Goal: Information Seeking & Learning: Learn about a topic

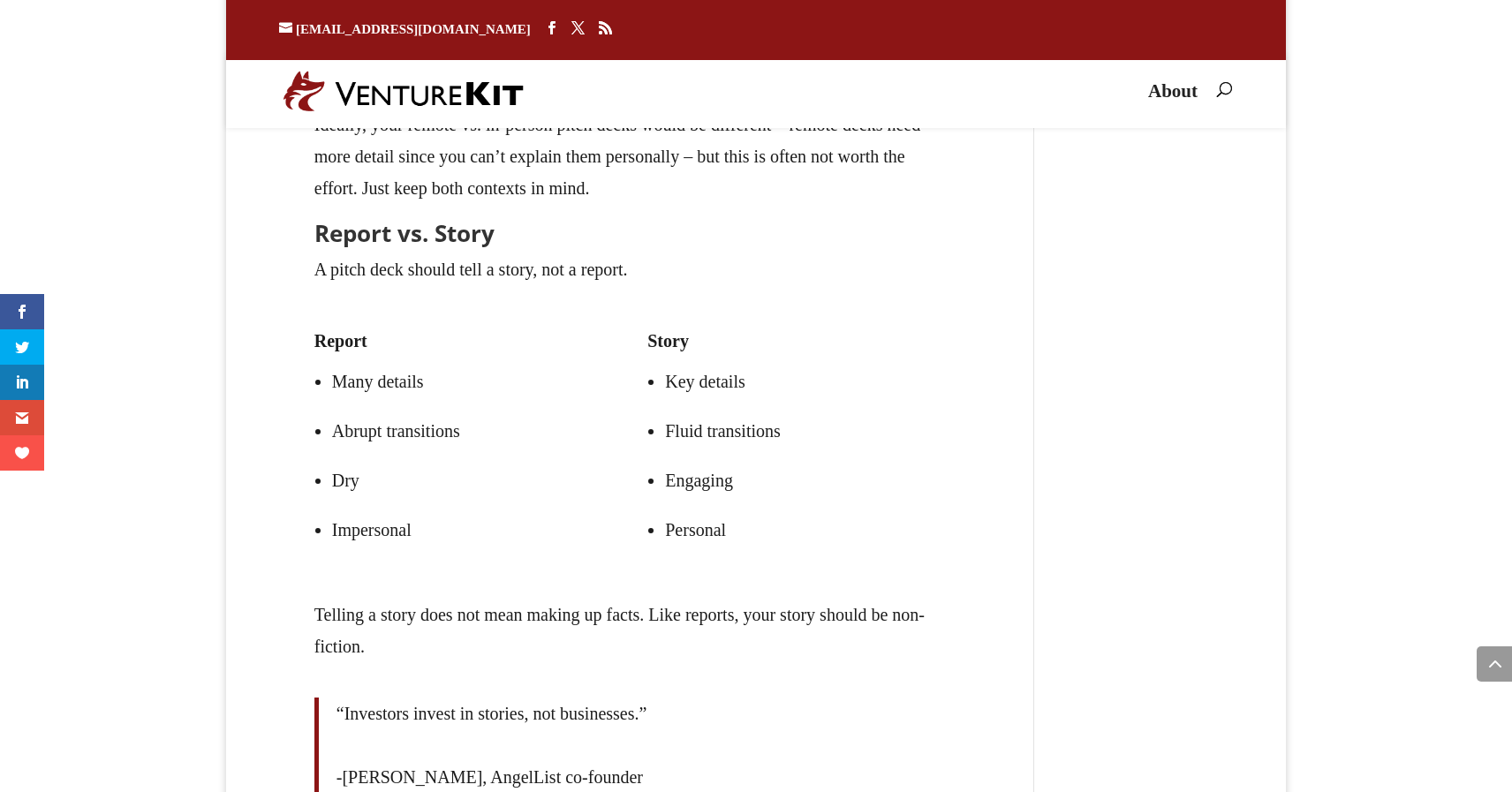
scroll to position [799, 0]
copy div "Story Key details Fluid transitions Engaging Personal"
drag, startPoint x: 637, startPoint y: 317, endPoint x: 771, endPoint y: 530, distance: 251.6
click at [771, 531] on div "Report Many details Abrupt transitions Dry Impersonal Story Key details Fluid t…" at bounding box center [630, 441] width 632 height 266
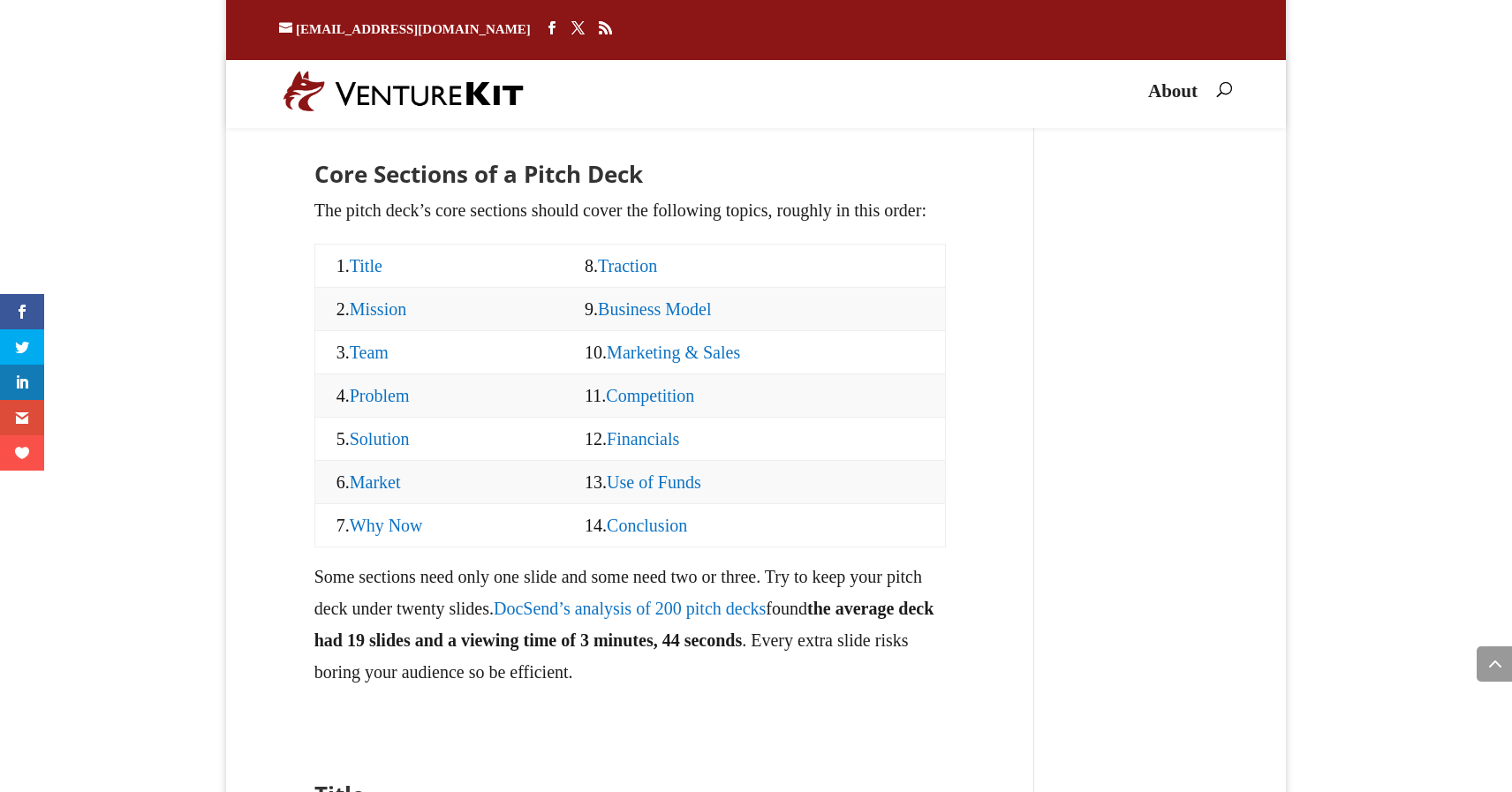
scroll to position [1806, 0]
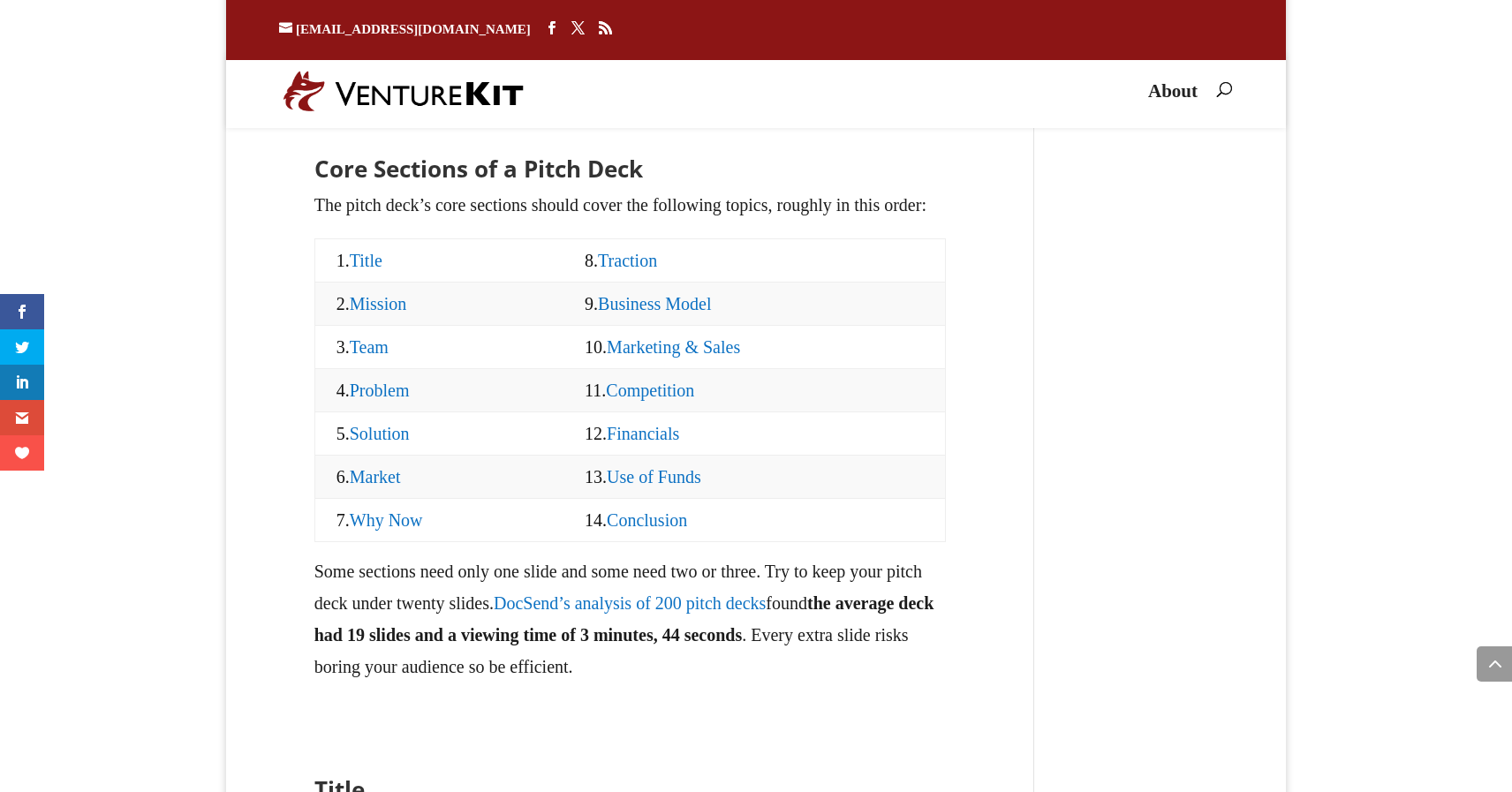
click at [379, 270] on link "Title" at bounding box center [366, 260] width 33 height 19
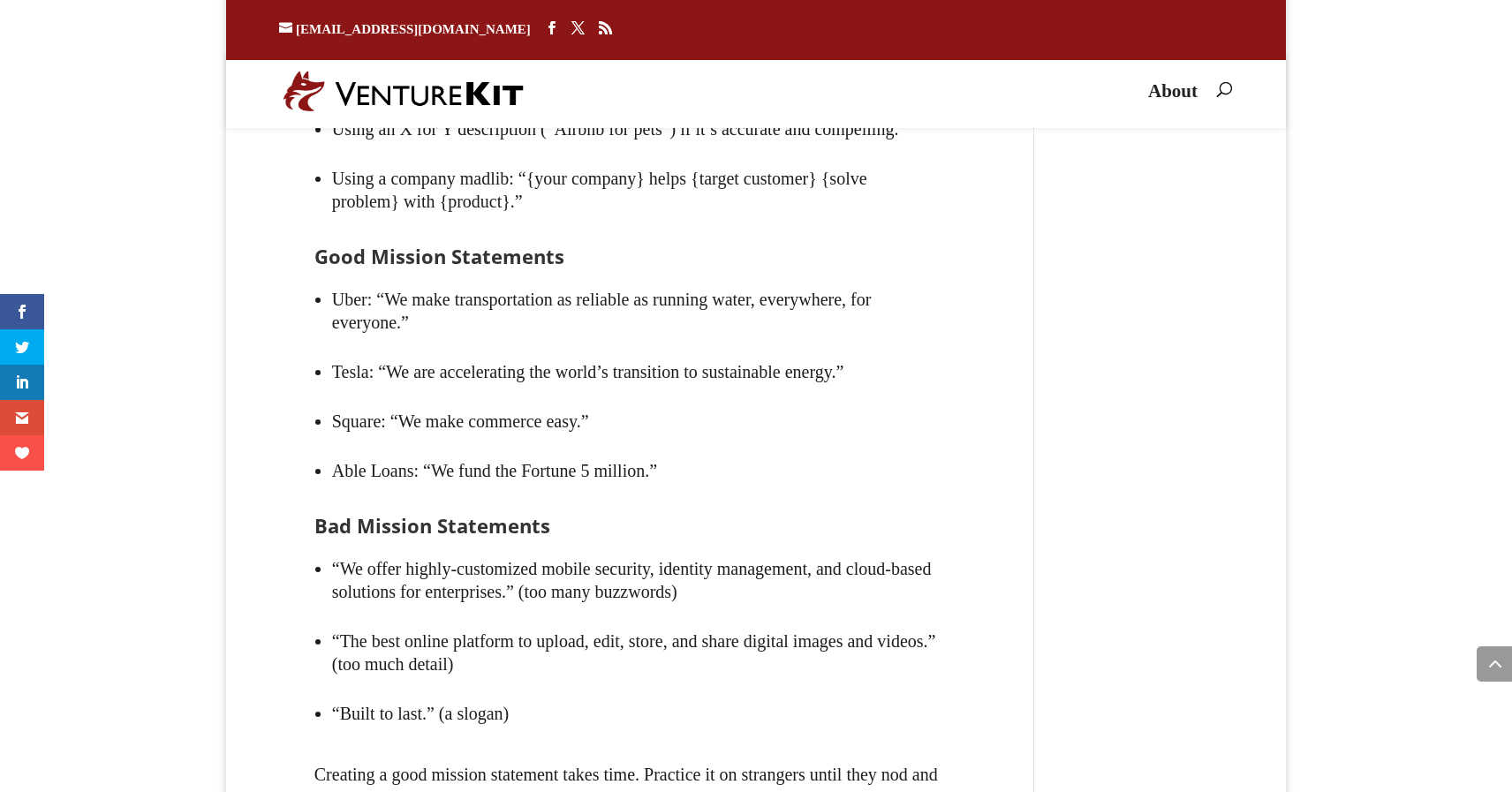
scroll to position [4282, 0]
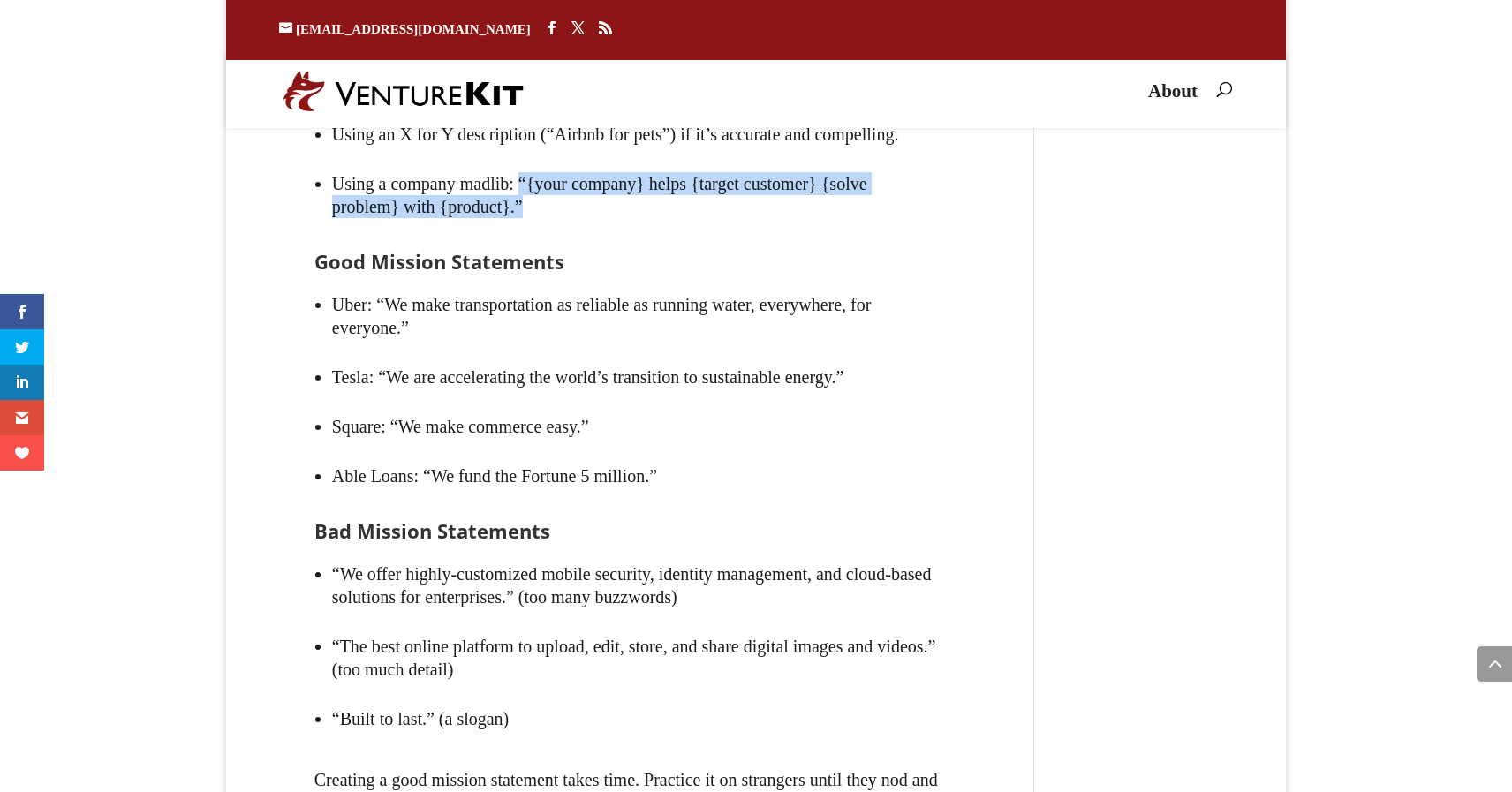
drag, startPoint x: 537, startPoint y: 321, endPoint x: 537, endPoint y: 292, distance: 29.0
click at [537, 231] on li "Using a company madlib: “{your company} helps {target customer} {solve problem}…" at bounding box center [639, 195] width 614 height 73
copy li "“{your company} helps {target customer} {solve problem} with {product}.”"
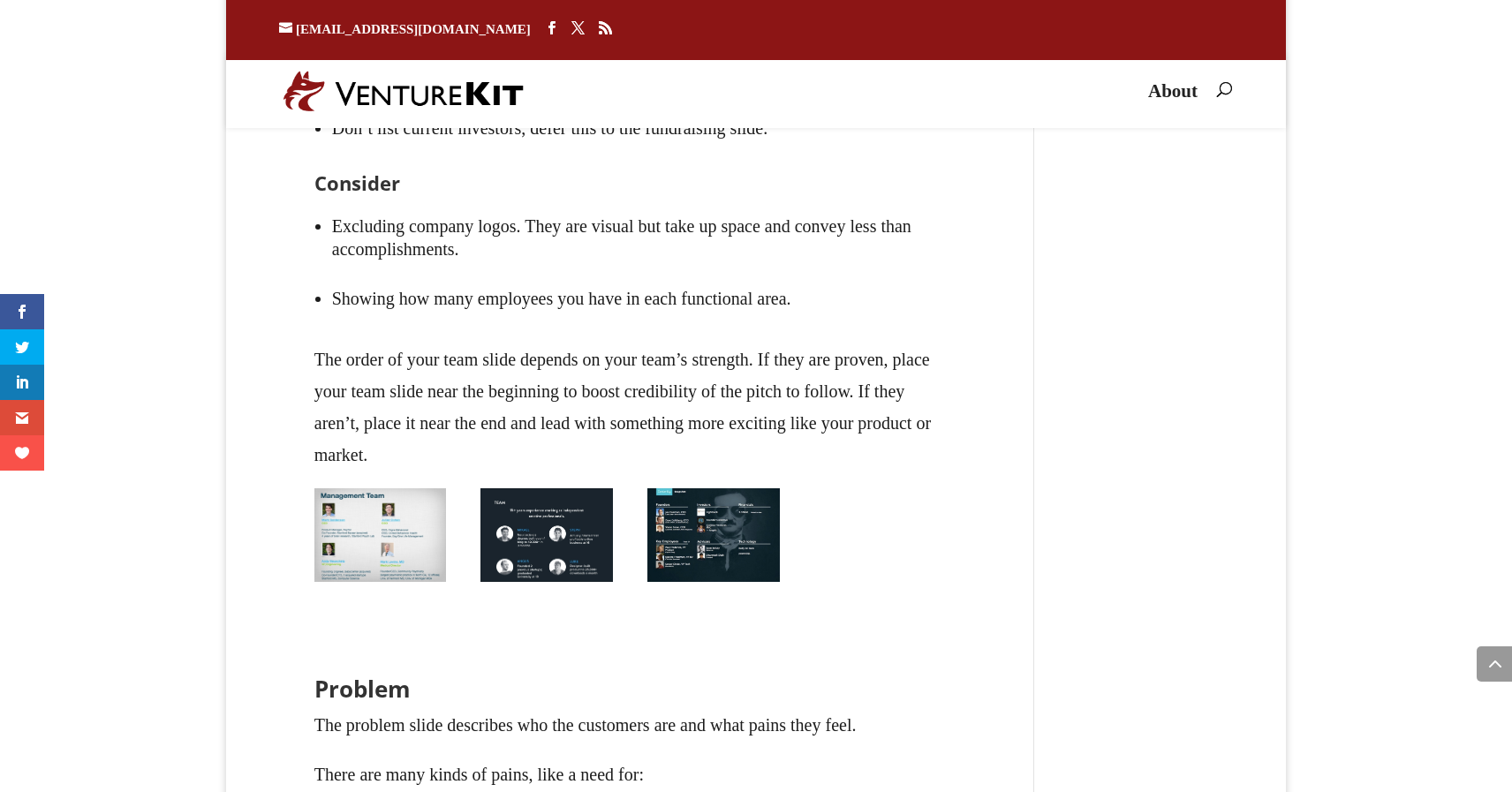
scroll to position [6092, 0]
click at [427, 581] on img at bounding box center [380, 534] width 131 height 94
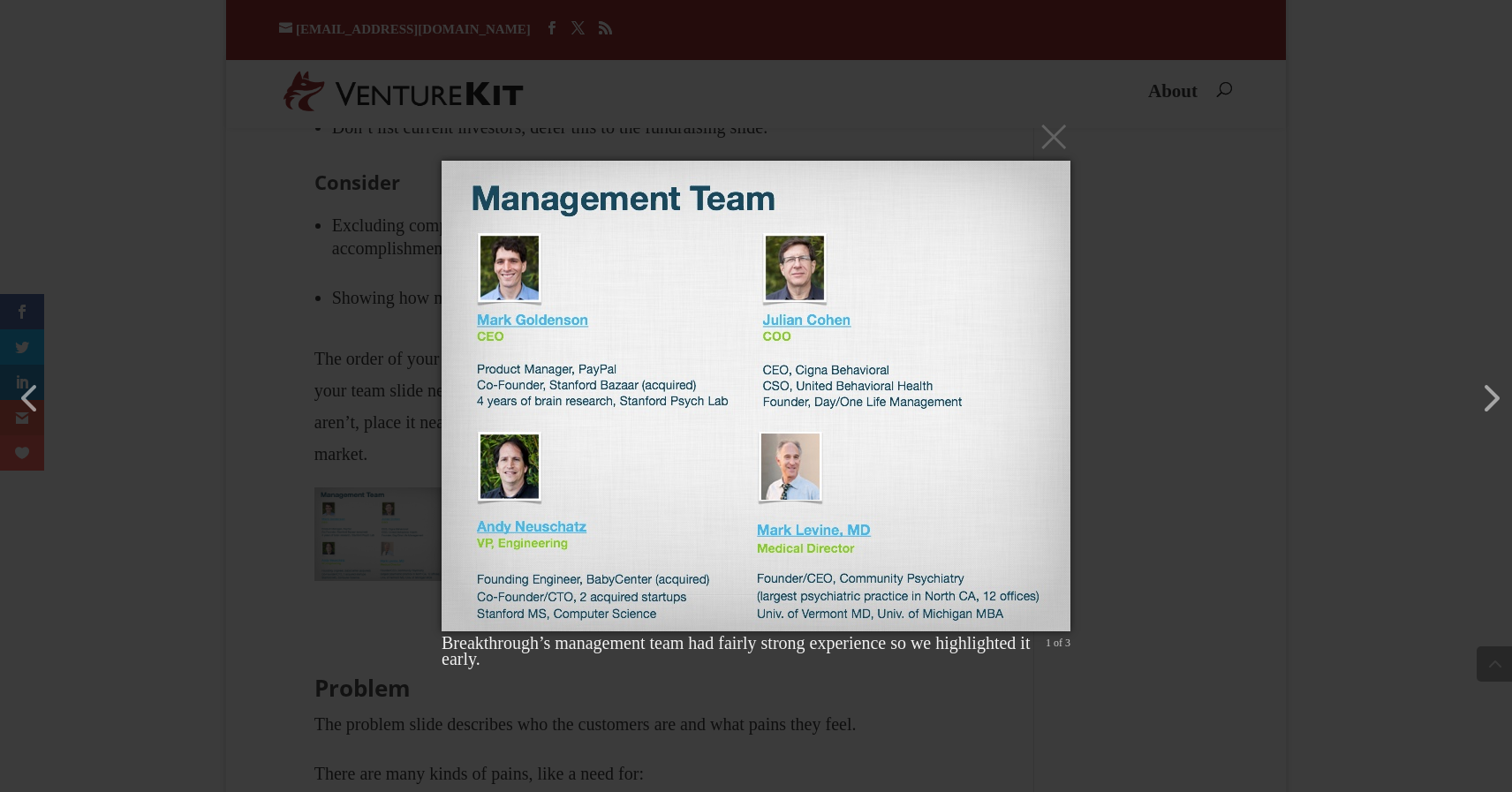
click at [473, 446] on img at bounding box center [755, 395] width 628 height 541
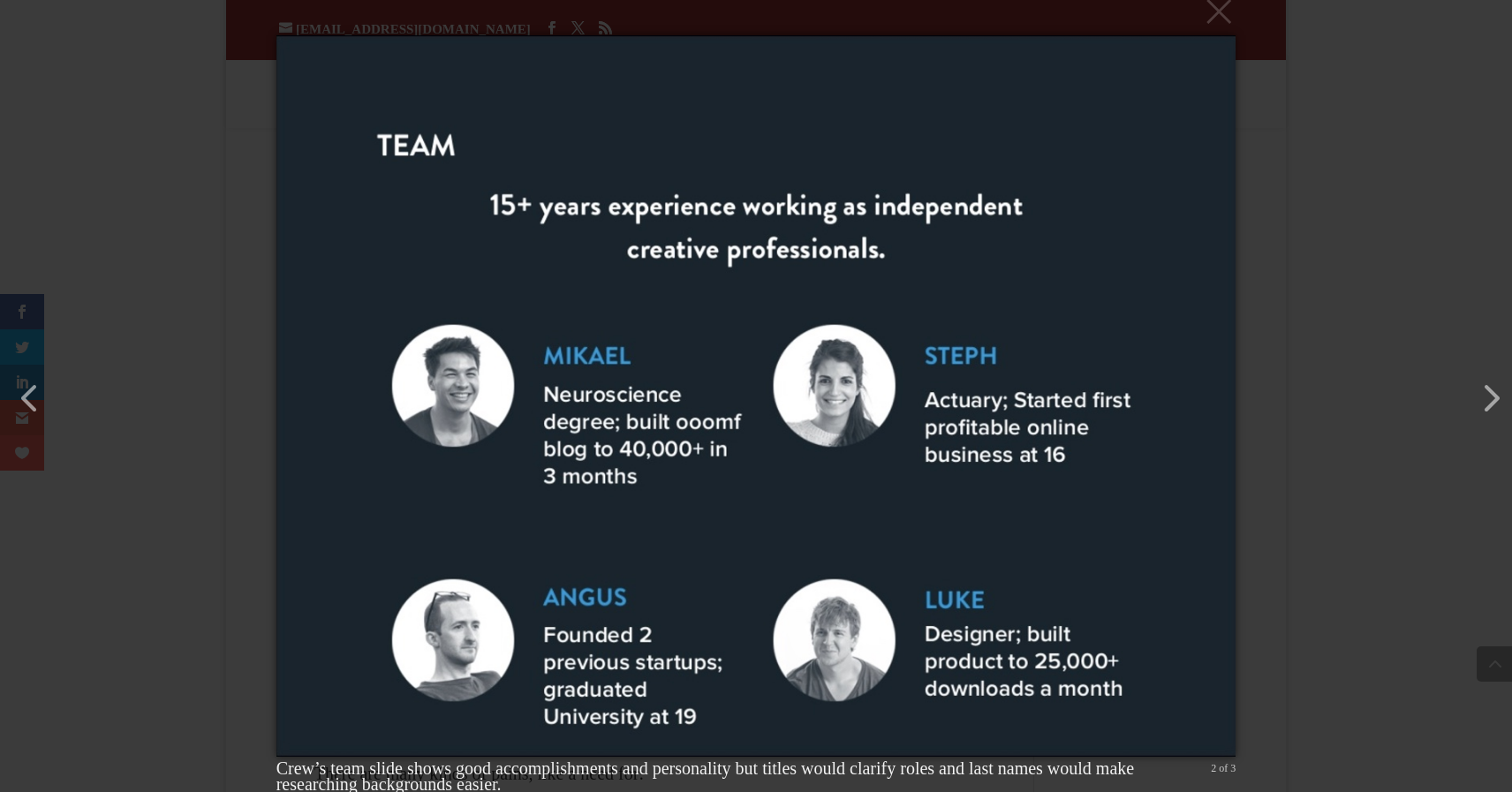
click at [277, 407] on img at bounding box center [756, 396] width 960 height 792
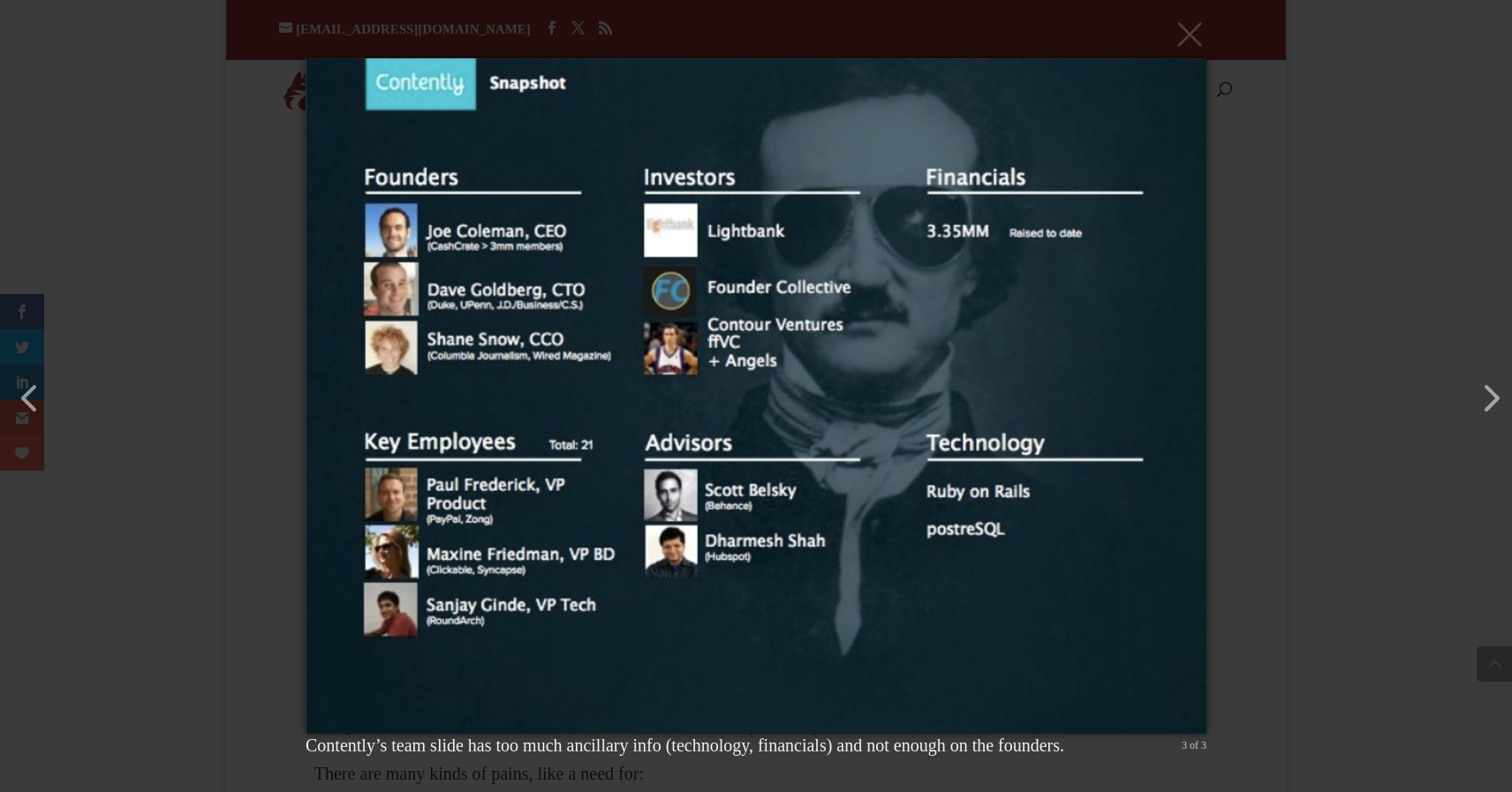
click at [228, 385] on div "× Contently’s team slide has too much ancillary info (technology, financials) a…" at bounding box center [756, 396] width 1512 height 792
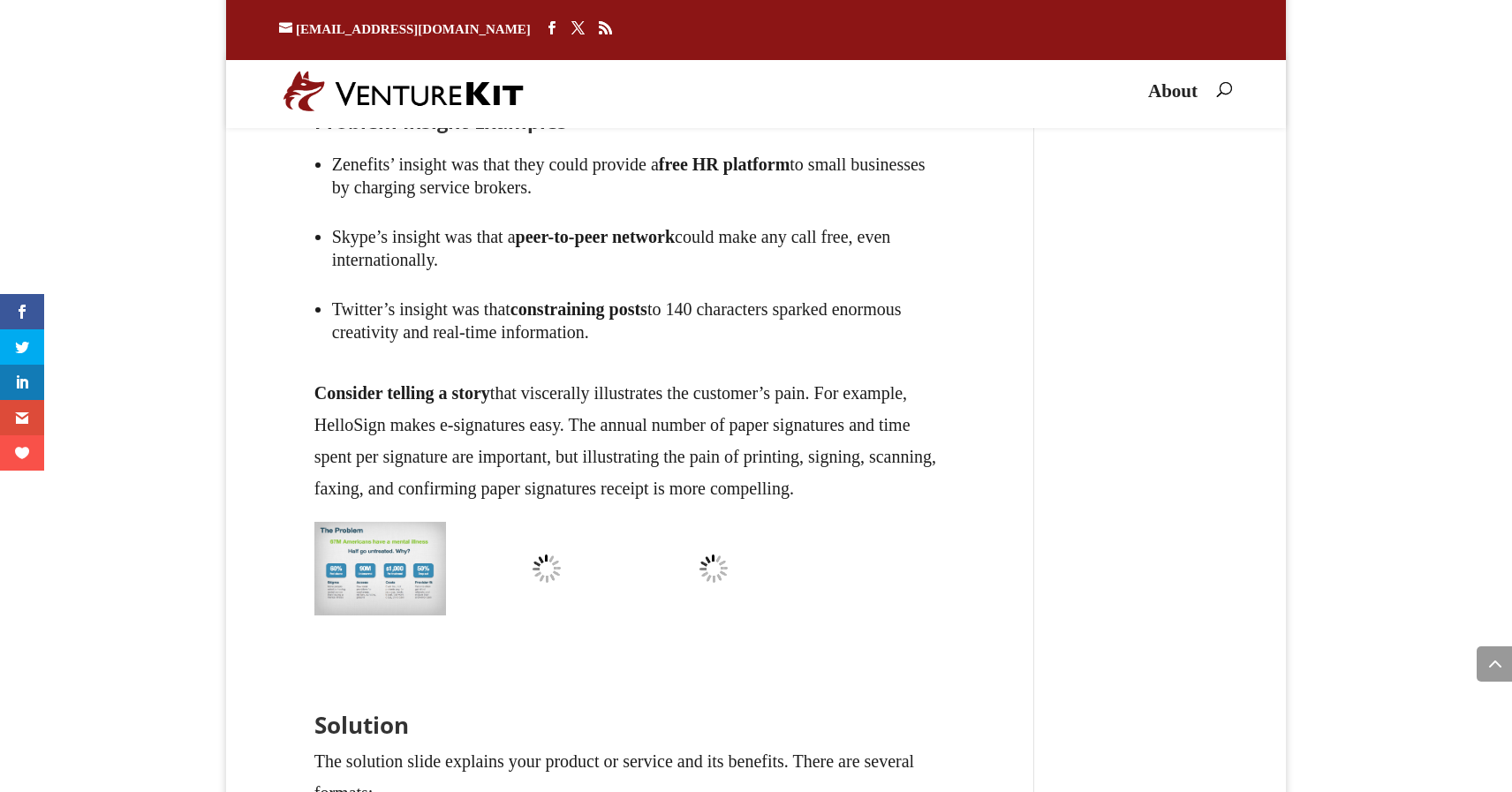
scroll to position [7698, 0]
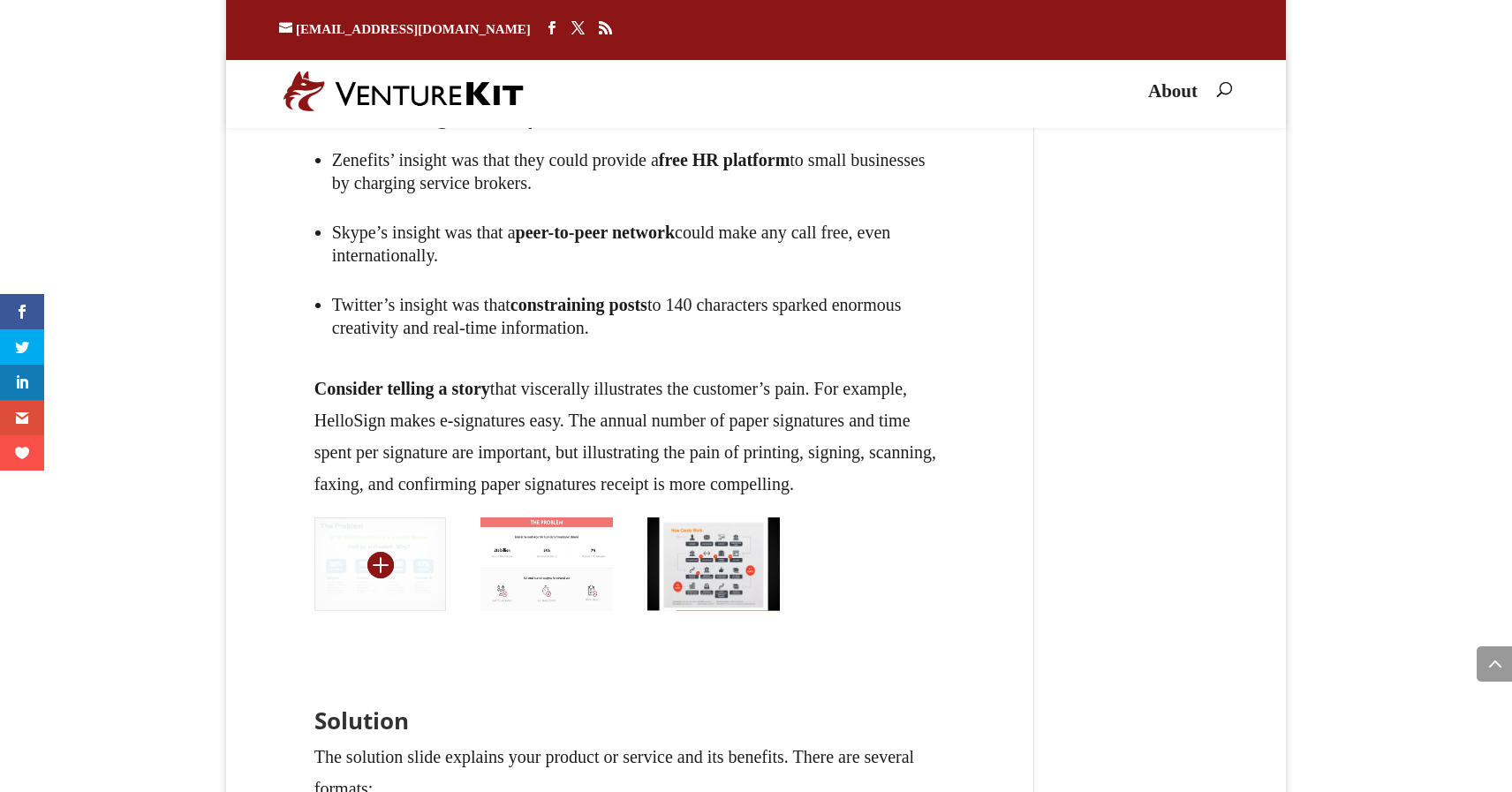
click at [401, 610] on img at bounding box center [380, 564] width 131 height 94
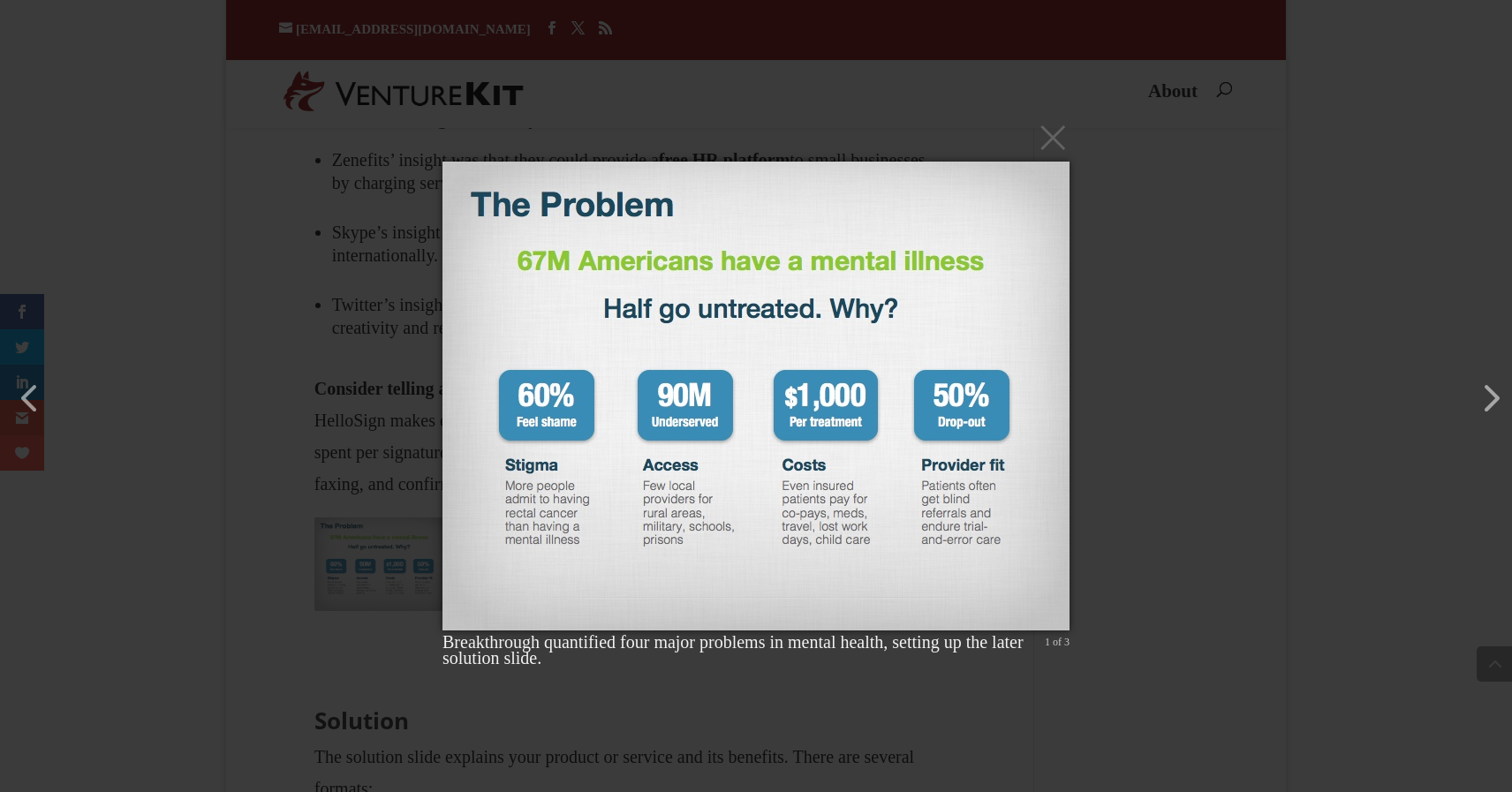
click at [319, 454] on div "× Breakthrough quantified four major problems in mental health, setting up the …" at bounding box center [756, 396] width 1512 height 792
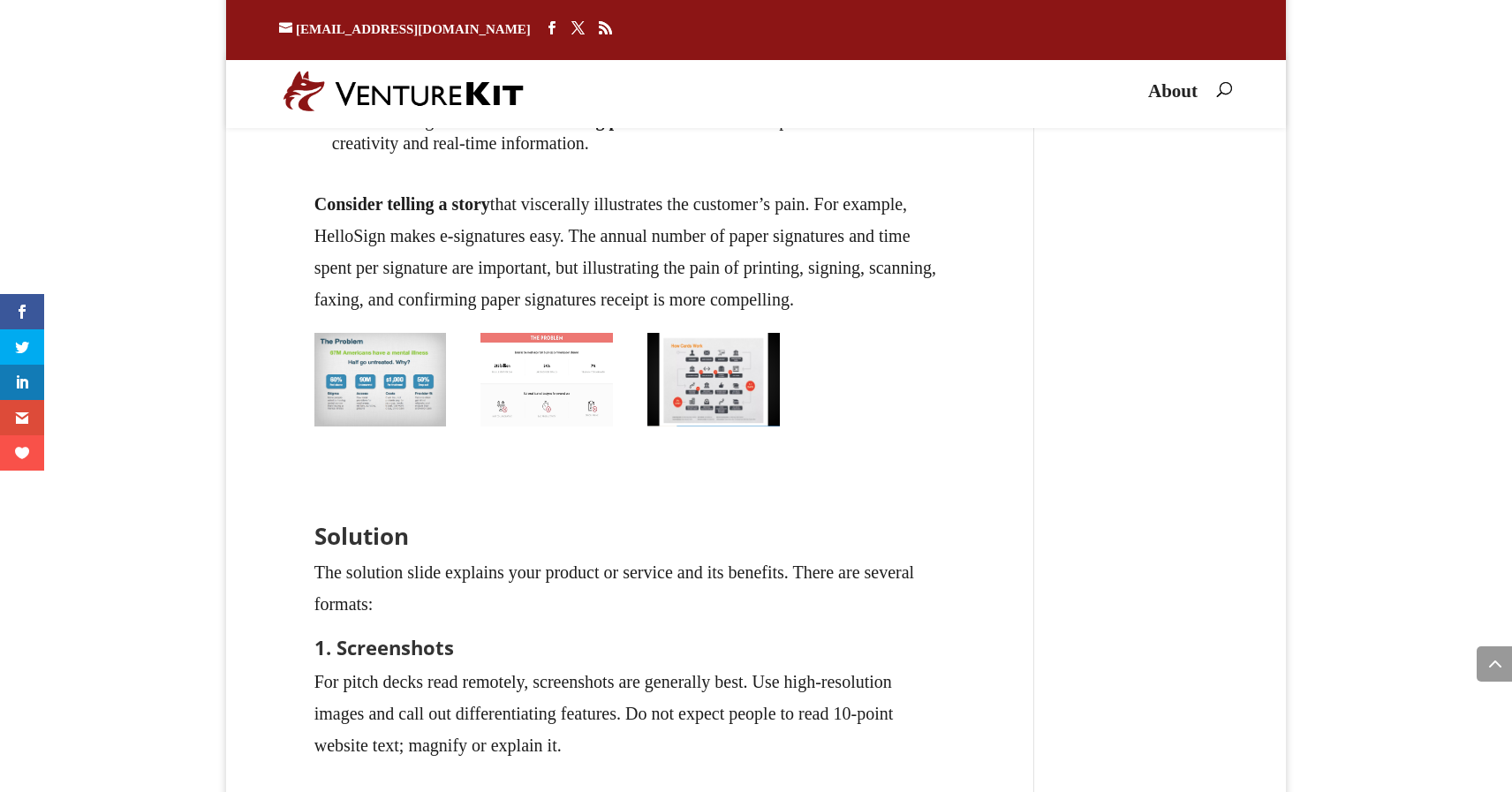
scroll to position [7885, 0]
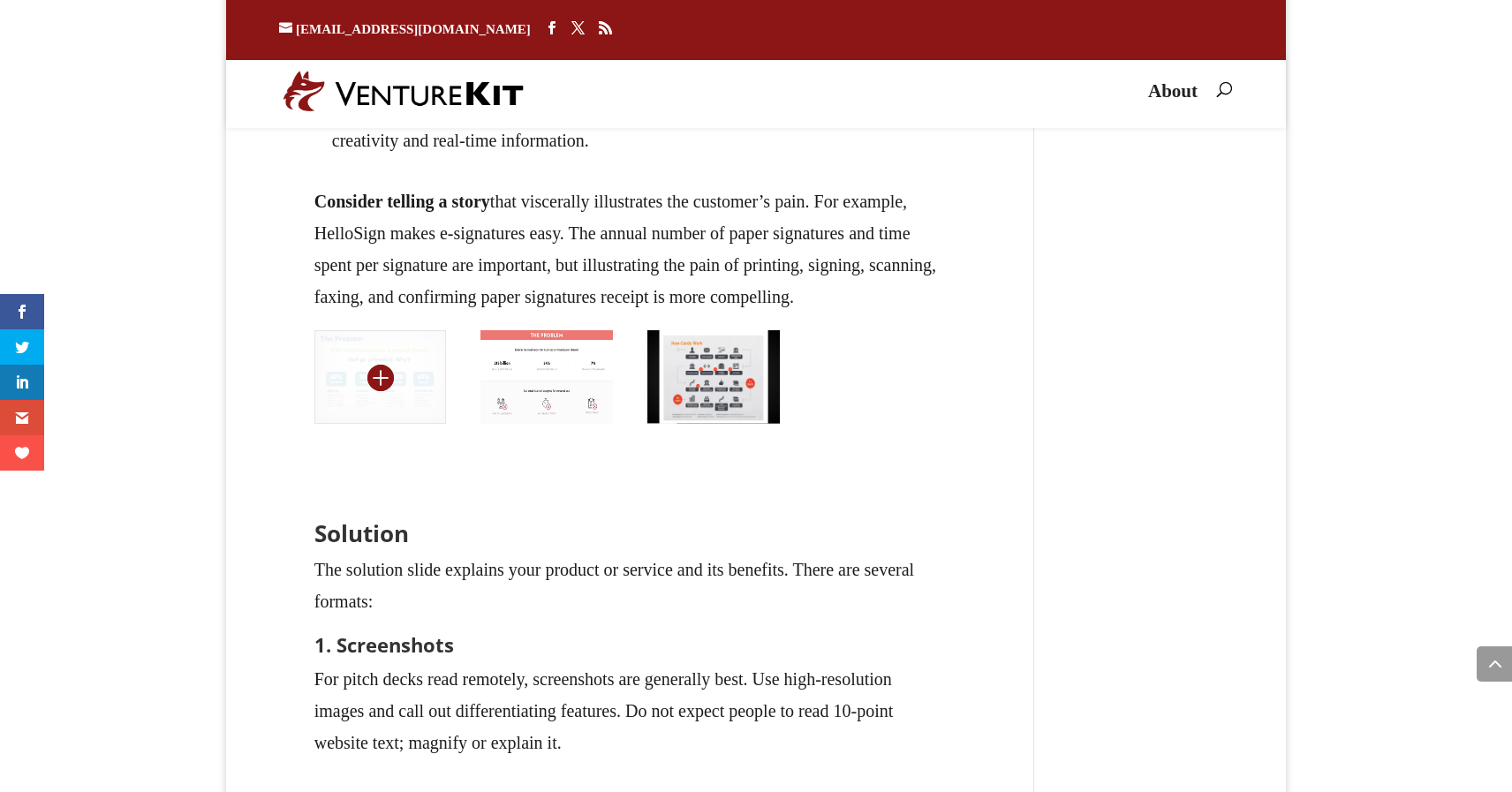
click at [415, 423] on img at bounding box center [380, 377] width 131 height 94
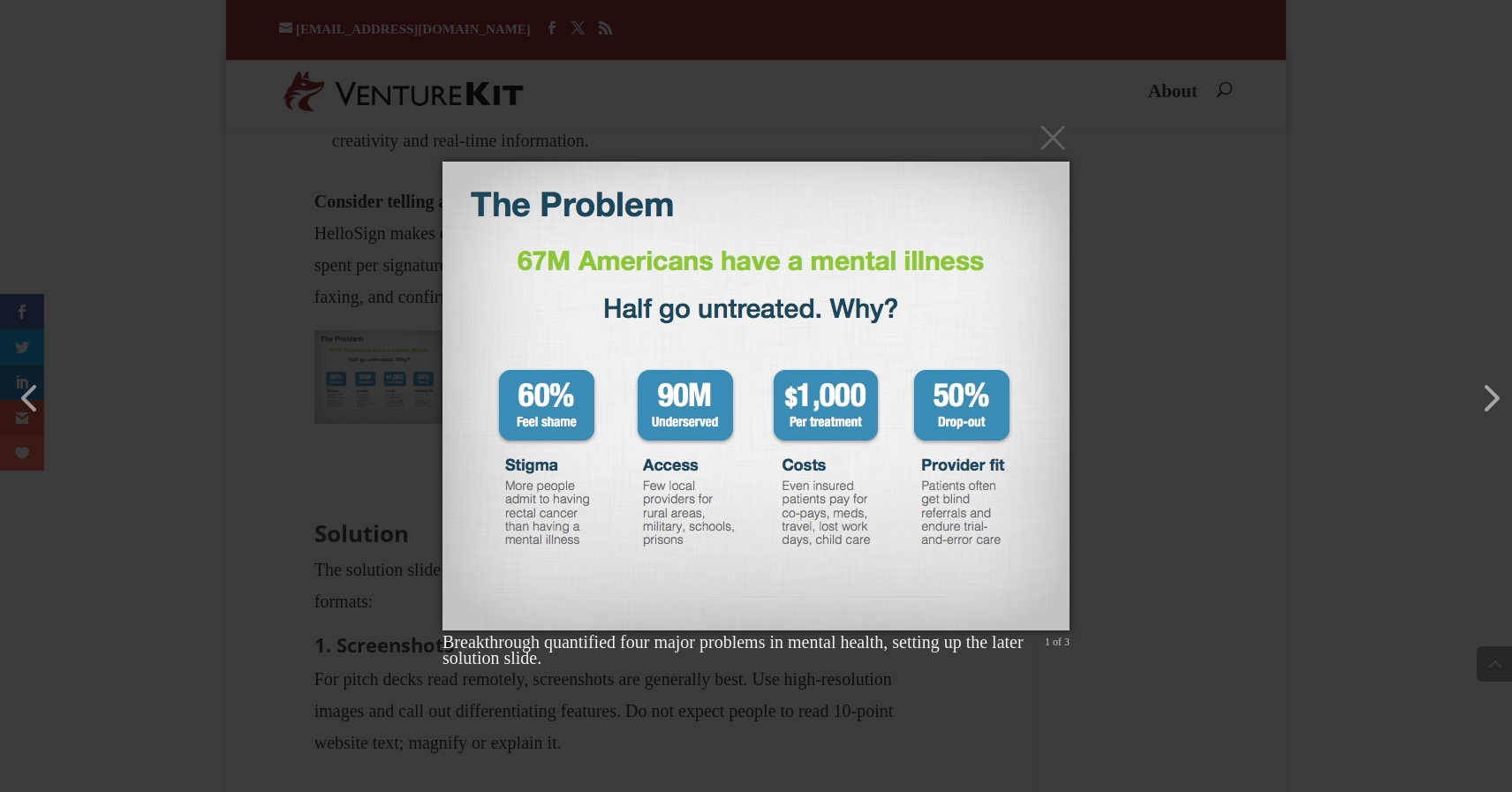
click at [244, 243] on div "× Breakthrough quantified four major problems in mental health, setting up the …" at bounding box center [756, 396] width 1512 height 792
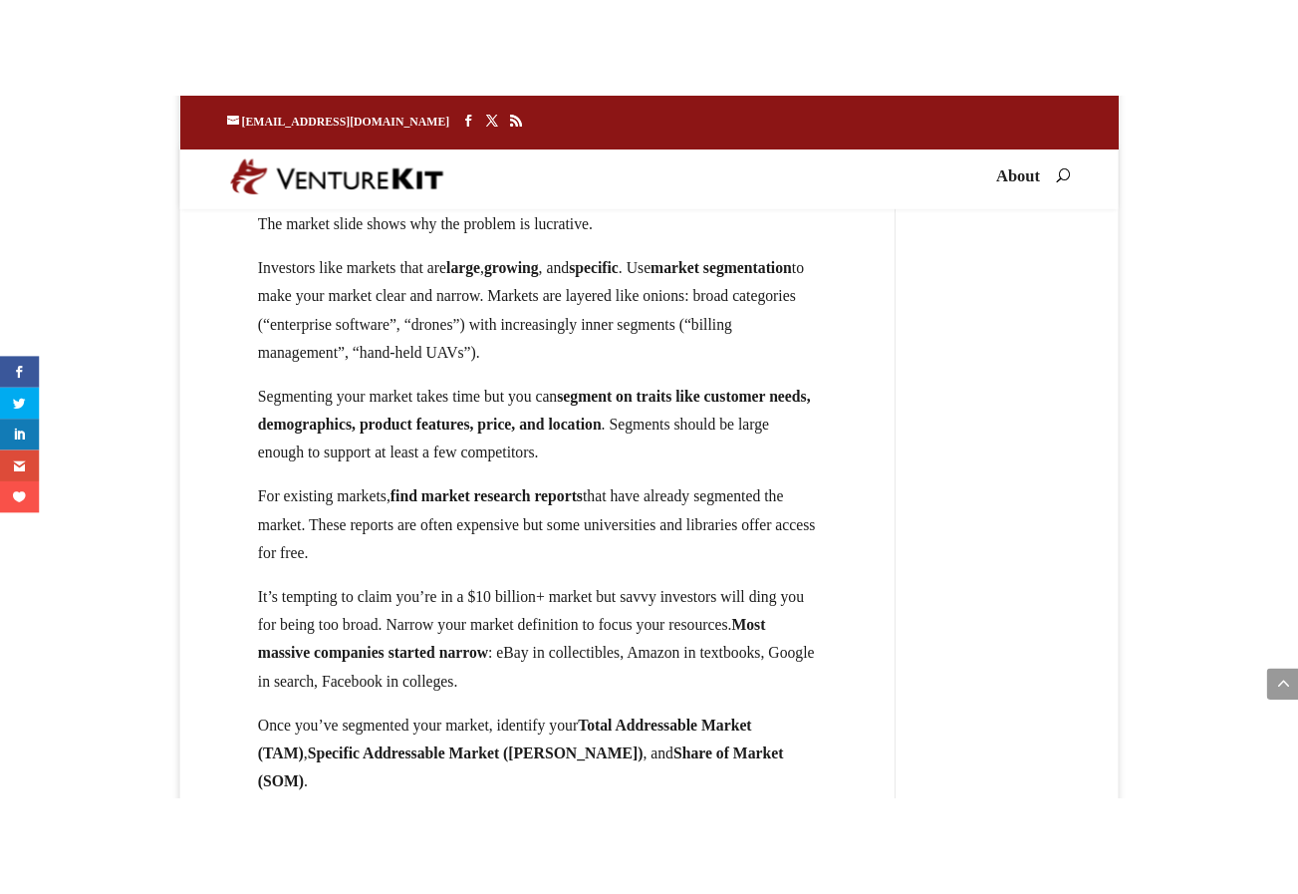
scroll to position [11623, 0]
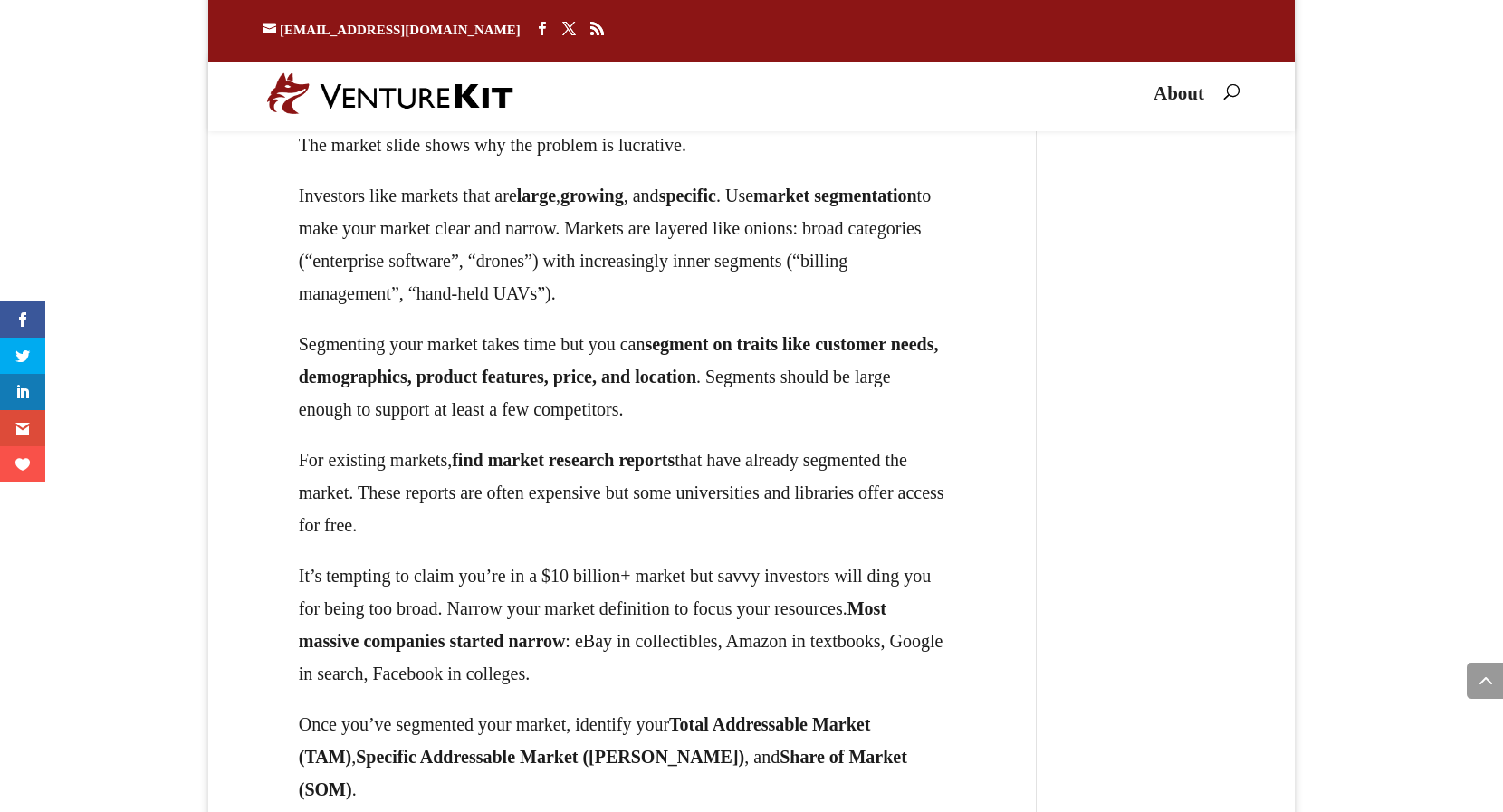
drag, startPoint x: 291, startPoint y: 290, endPoint x: 383, endPoint y: 291, distance: 92.0
copy h2 "Market"
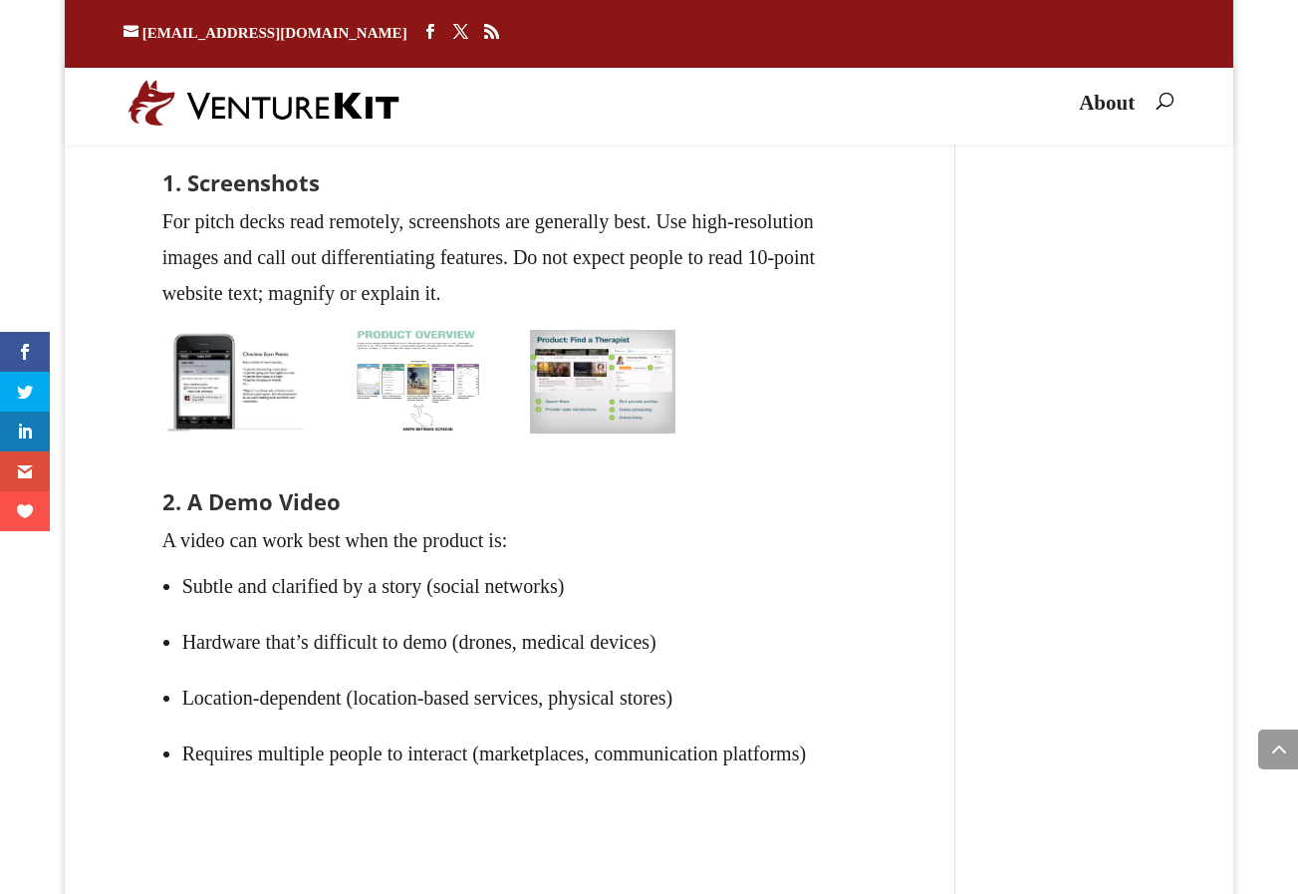
scroll to position [8965, 0]
